Goal: Task Accomplishment & Management: Manage account settings

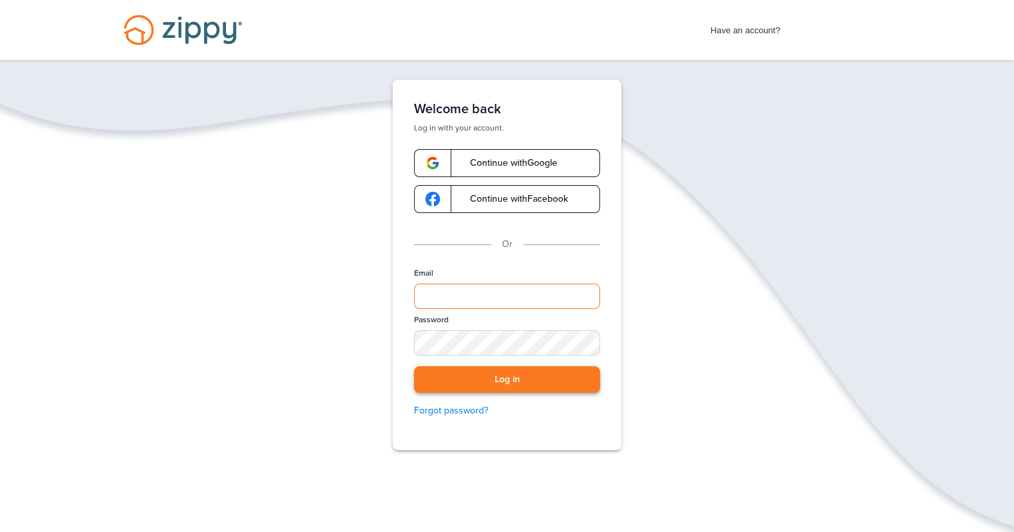
type input "**********"
click at [501, 373] on button "Log in" at bounding box center [507, 380] width 186 height 27
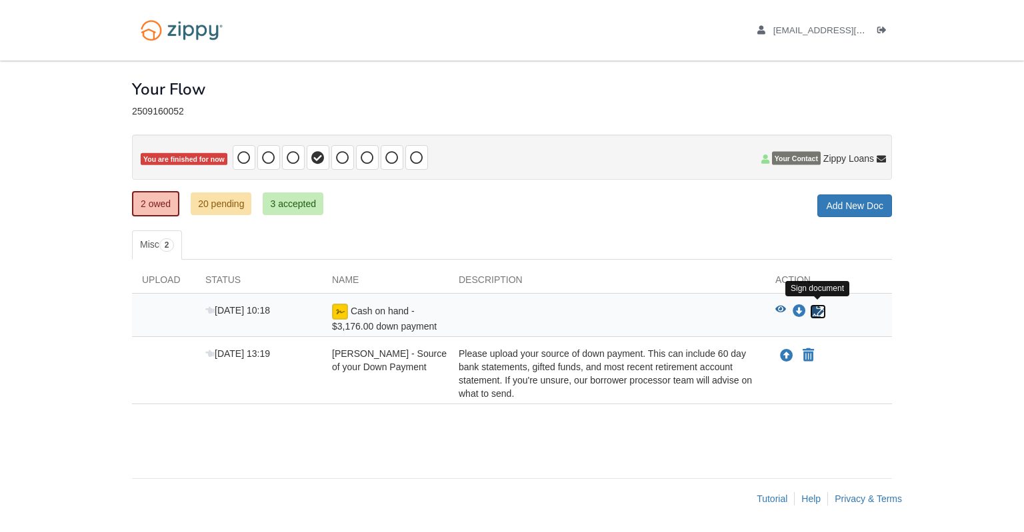
click at [814, 313] on icon "Sign Form" at bounding box center [817, 311] width 15 height 13
